Goal: Book appointment/travel/reservation

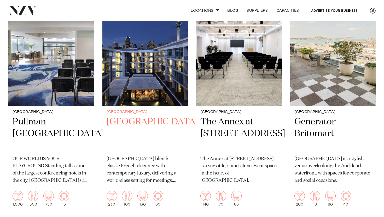
scroll to position [381, 0]
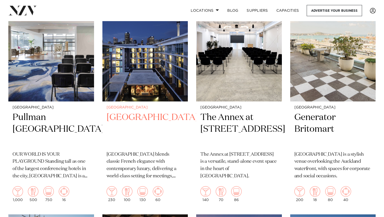
click at [133, 111] on div "[GEOGRAPHIC_DATA] Sofitel Auckland Viaduct Harbour blends classic French elegan…" at bounding box center [145, 154] width 86 height 105
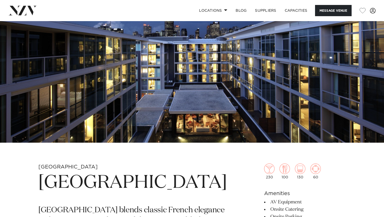
scroll to position [80, 0]
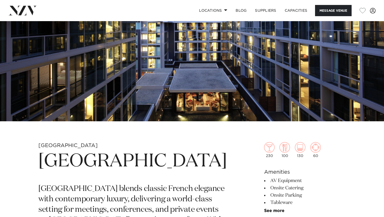
click at [133, 111] on img at bounding box center [192, 32] width 384 height 180
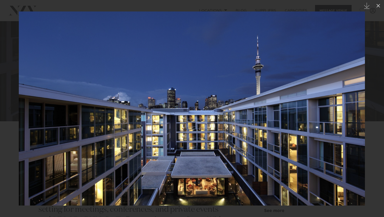
click at [342, 70] on img at bounding box center [192, 108] width 346 height 194
click at [369, 39] on div at bounding box center [192, 108] width 384 height 217
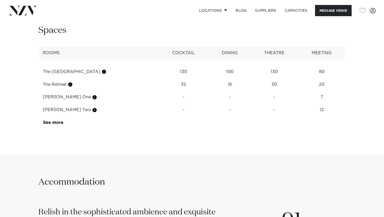
scroll to position [731, 0]
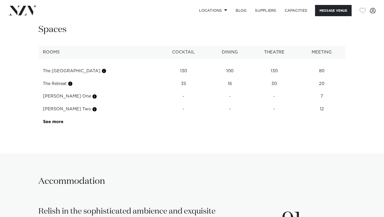
click at [174, 78] on td "130" at bounding box center [184, 71] width 52 height 13
click at [63, 90] on td "The Retreat" at bounding box center [98, 84] width 119 height 13
click at [63, 78] on td "The Boulevard Room" at bounding box center [98, 71] width 119 height 13
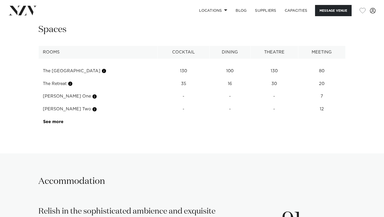
click at [63, 78] on td "The Boulevard Room" at bounding box center [98, 71] width 119 height 13
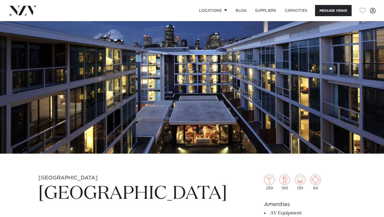
scroll to position [0, 0]
